Goal: Information Seeking & Learning: Learn about a topic

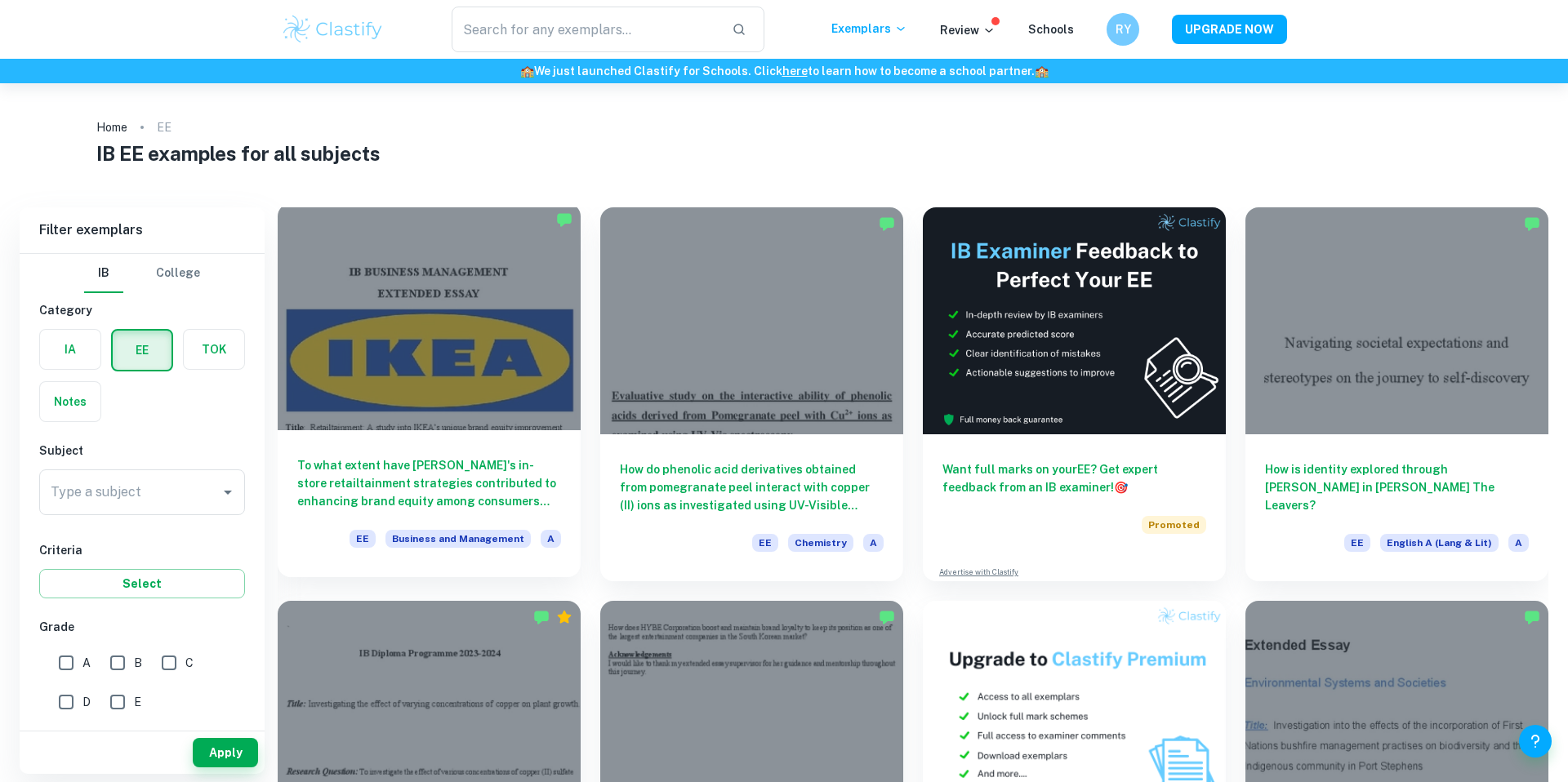
click at [524, 372] on div at bounding box center [429, 317] width 303 height 227
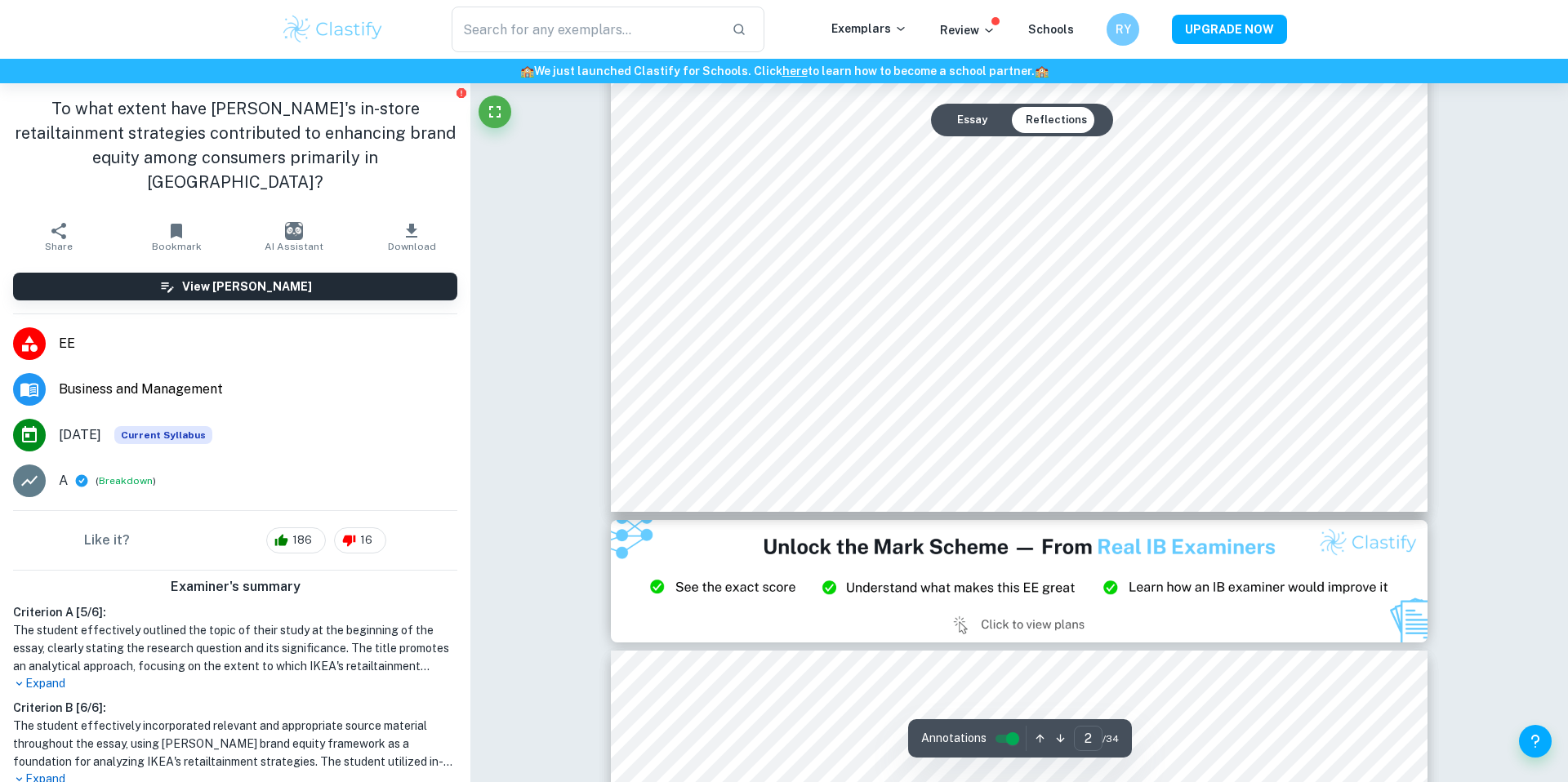
scroll to position [1454, 0]
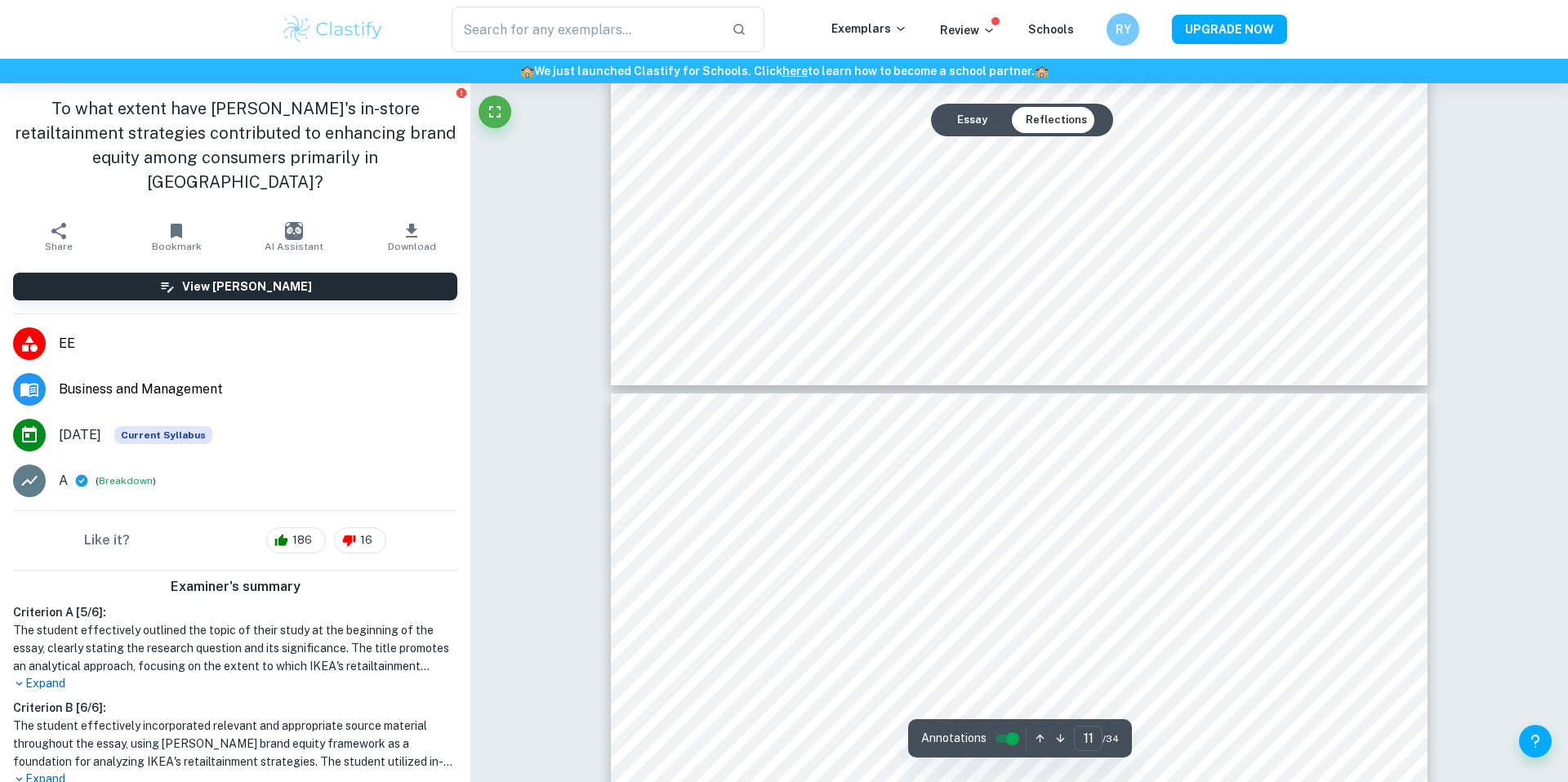
type input "10"
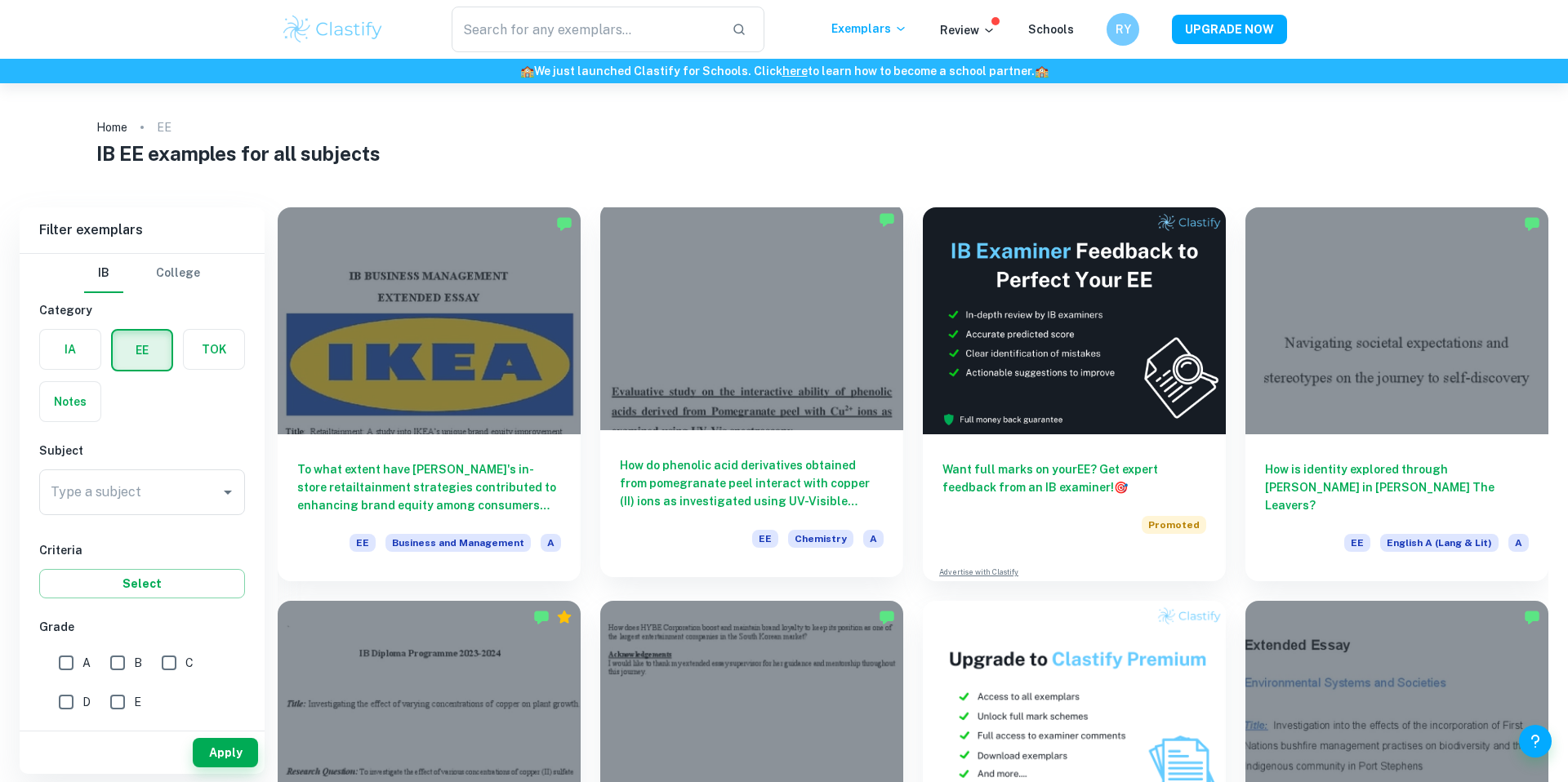
click at [706, 312] on div at bounding box center [751, 317] width 303 height 227
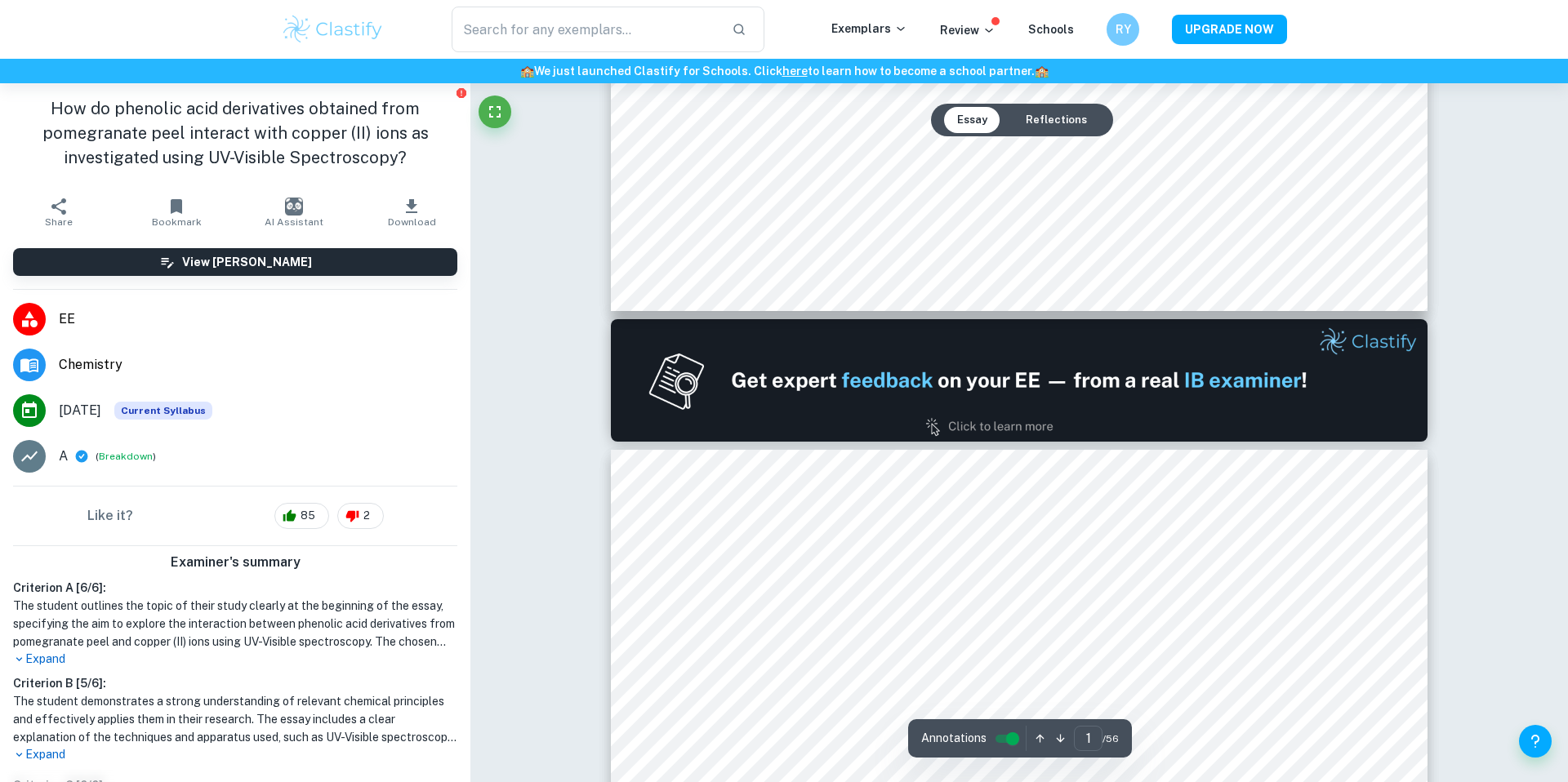
type input "2"
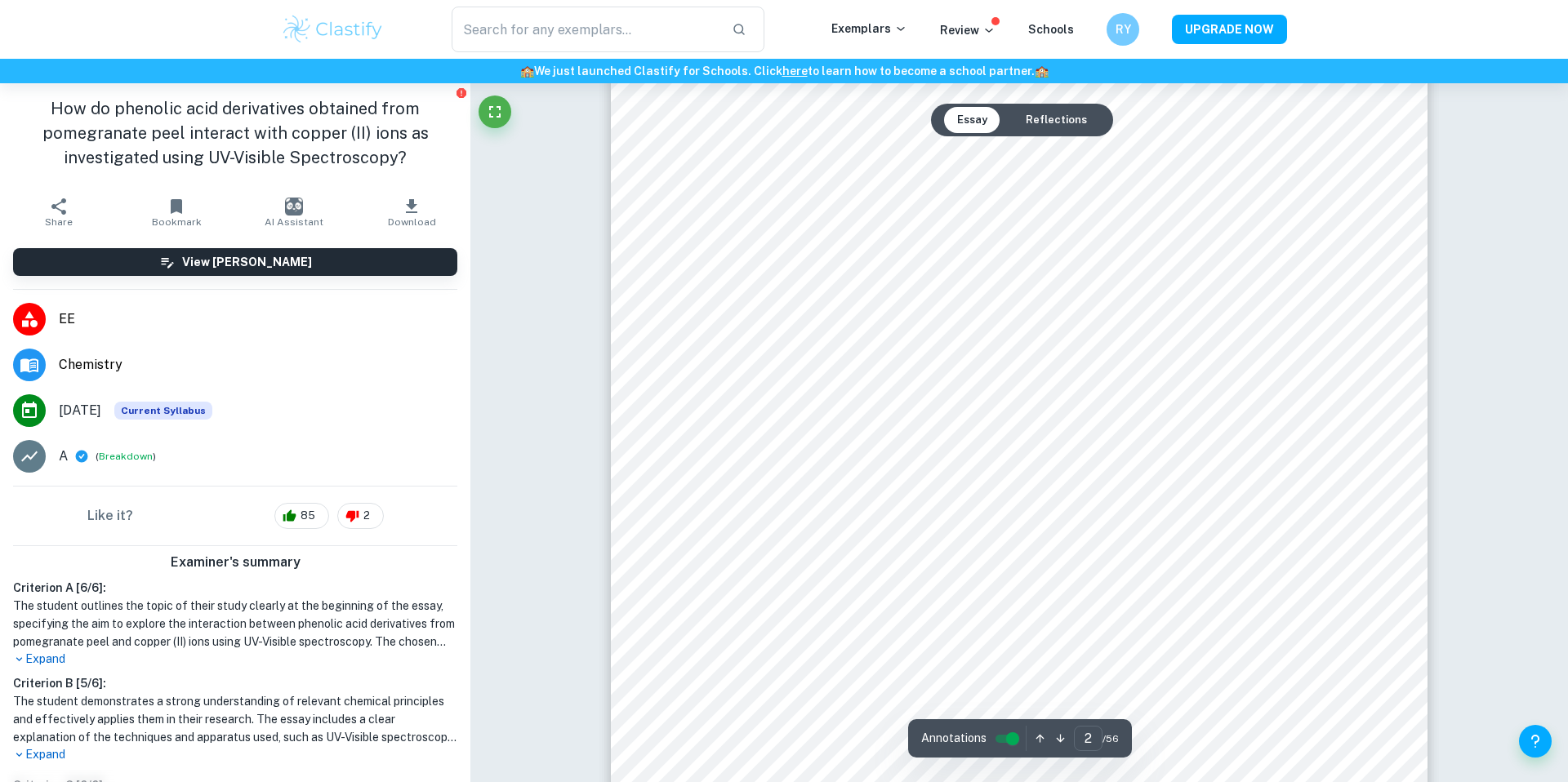
scroll to position [1610, 0]
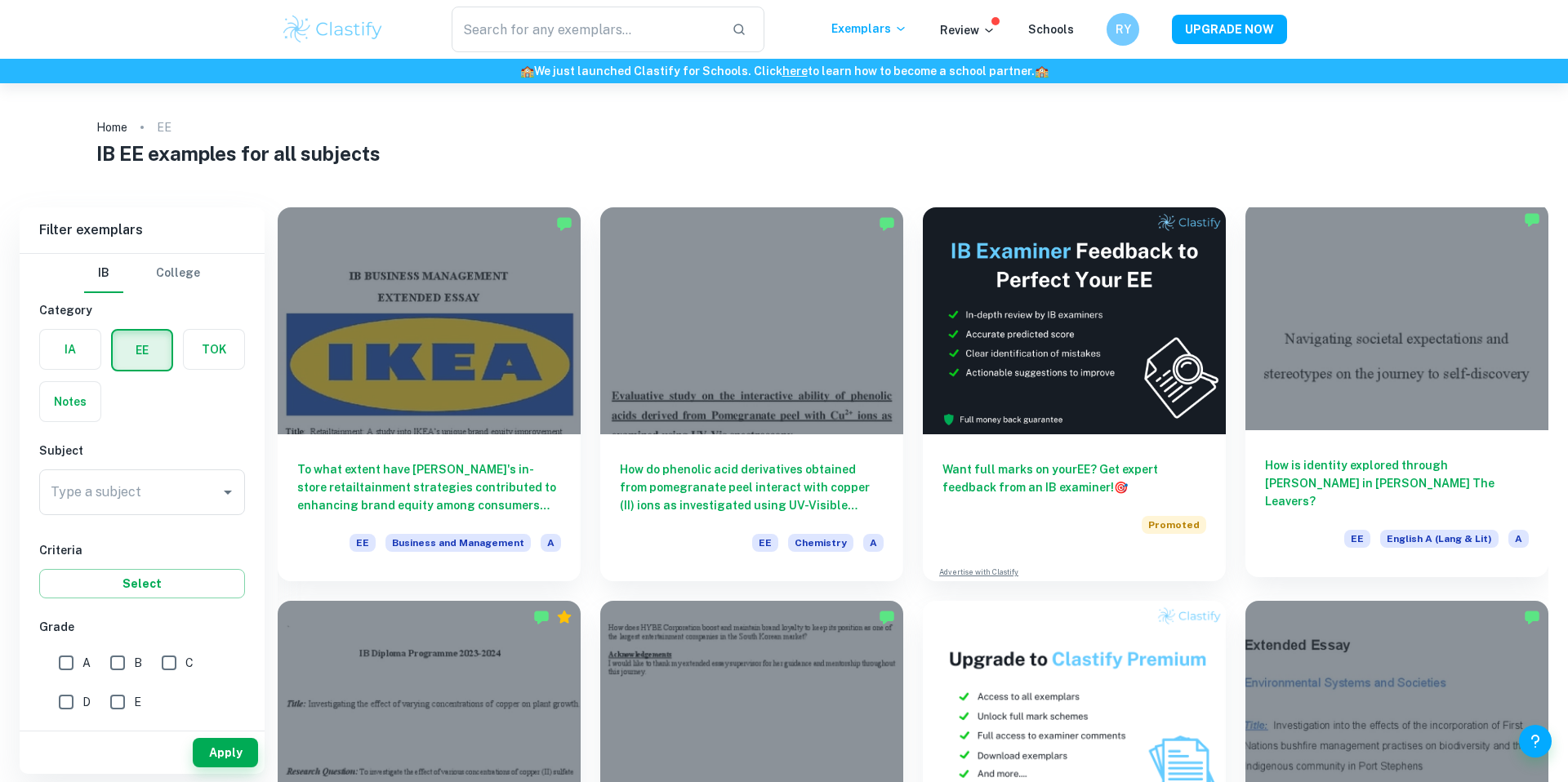
click at [1464, 414] on div at bounding box center [1397, 317] width 303 height 227
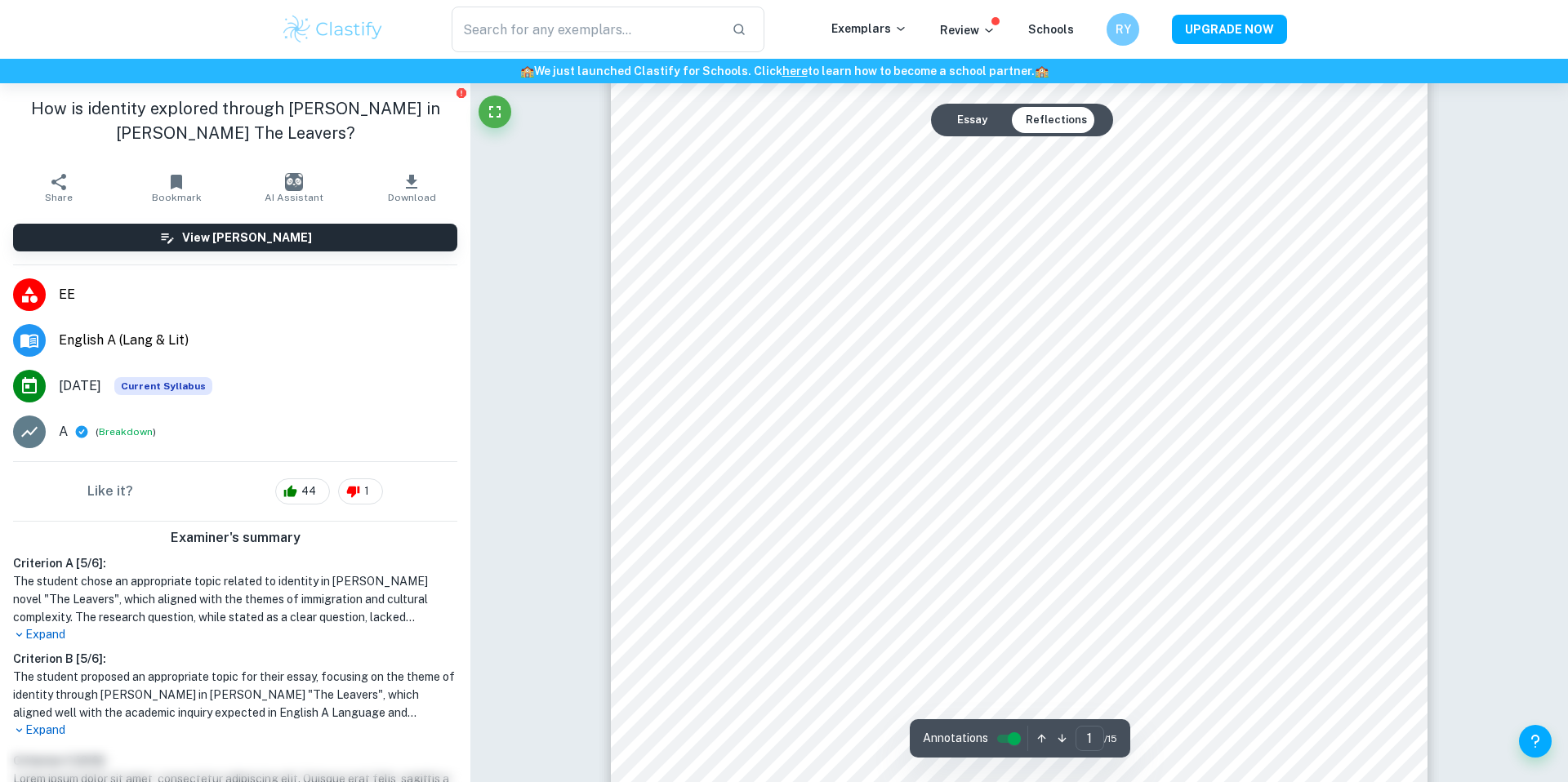
scroll to position [225, 0]
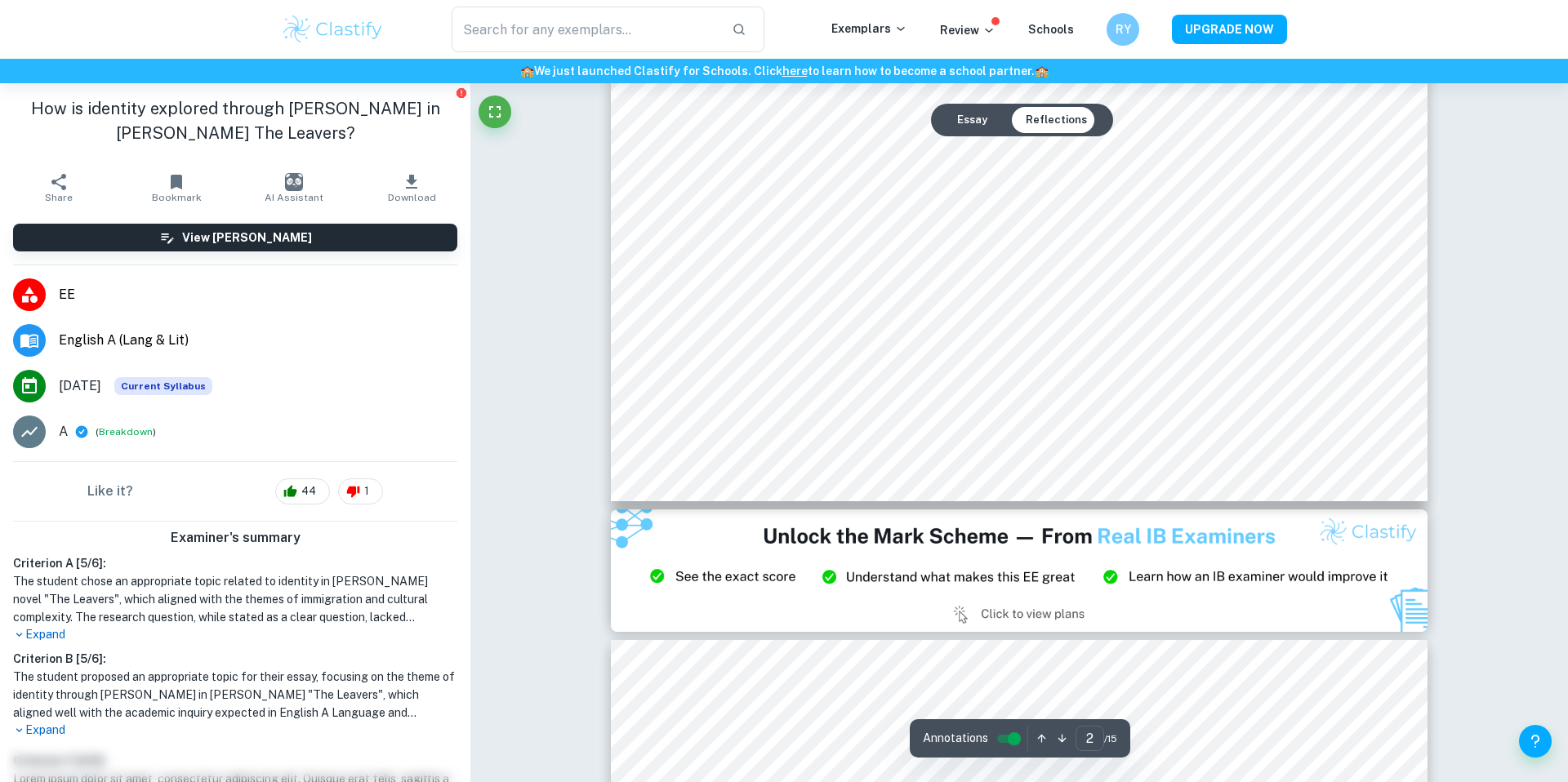
type input "3"
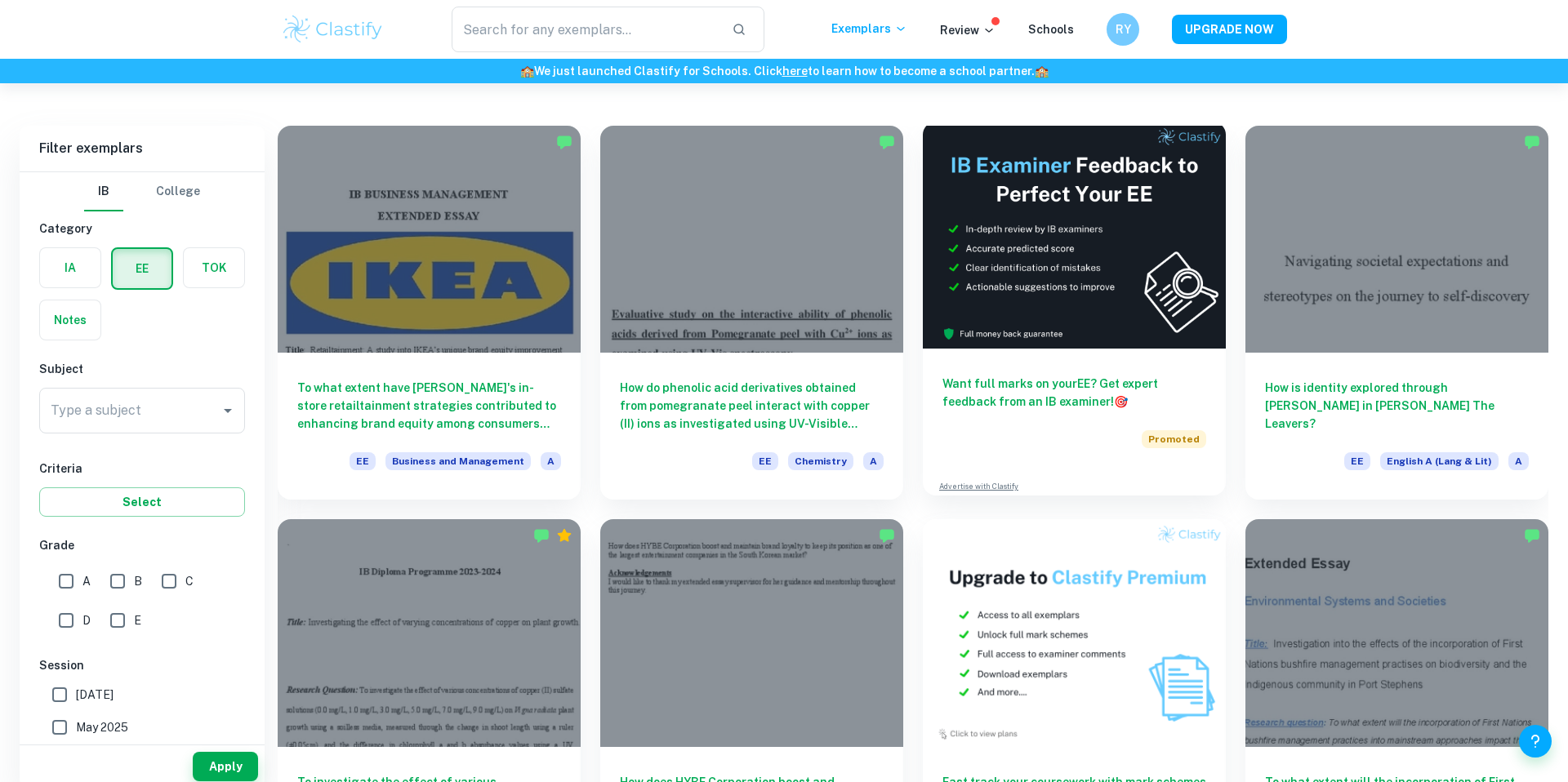
scroll to position [328, 0]
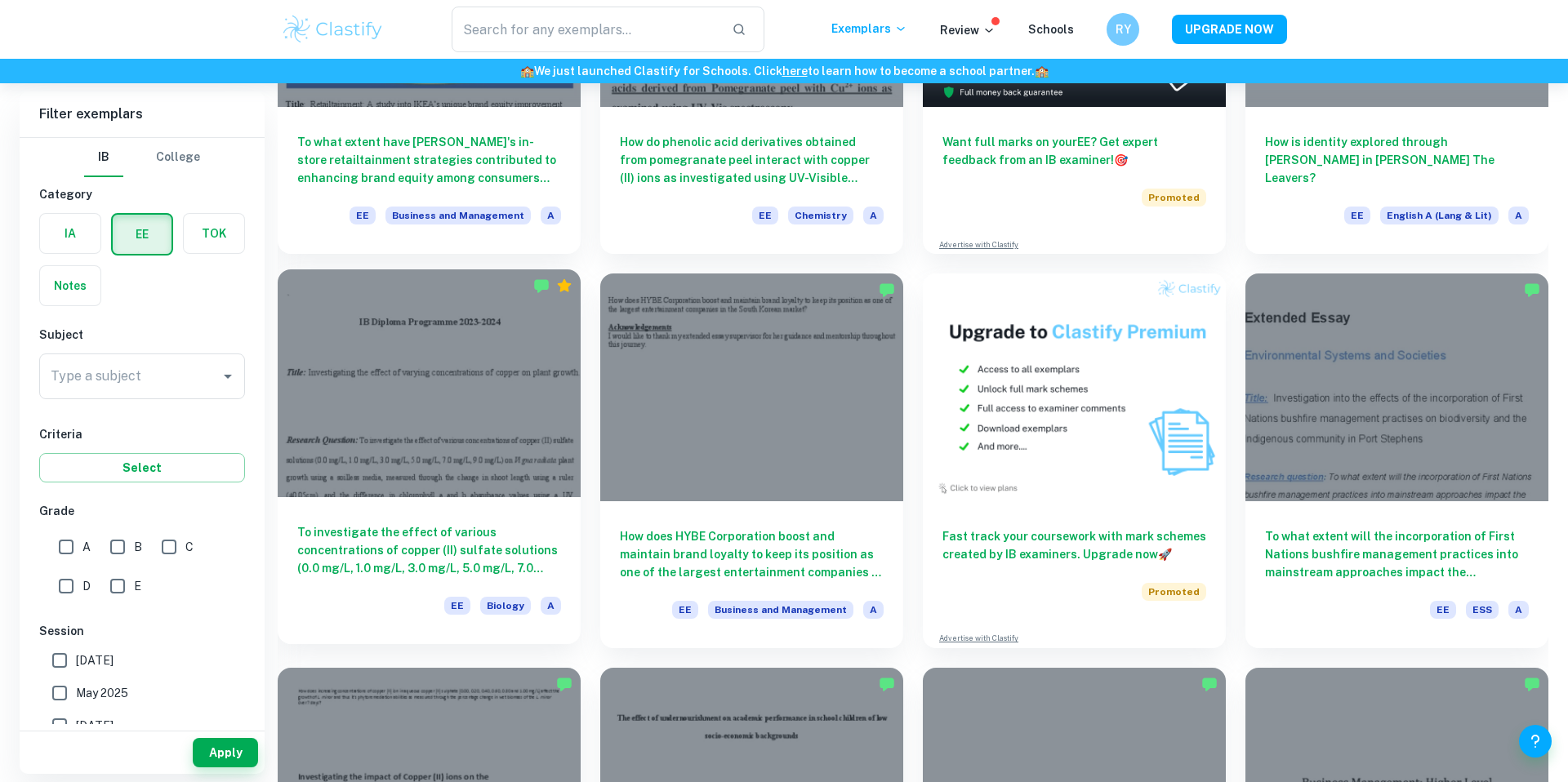
click at [533, 423] on div at bounding box center [429, 383] width 303 height 227
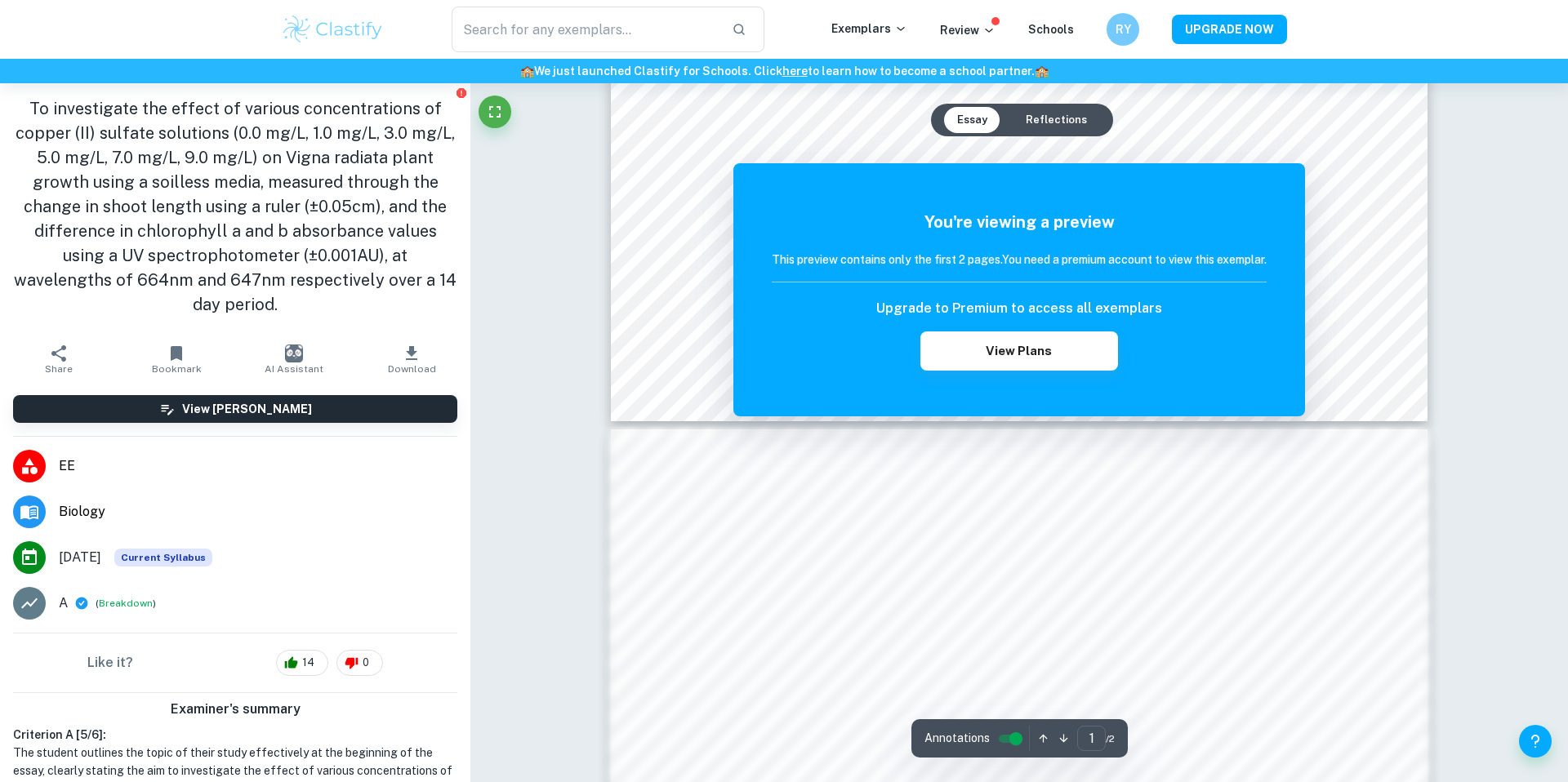
scroll to position [819, 0]
